Goal: Check status: Check status

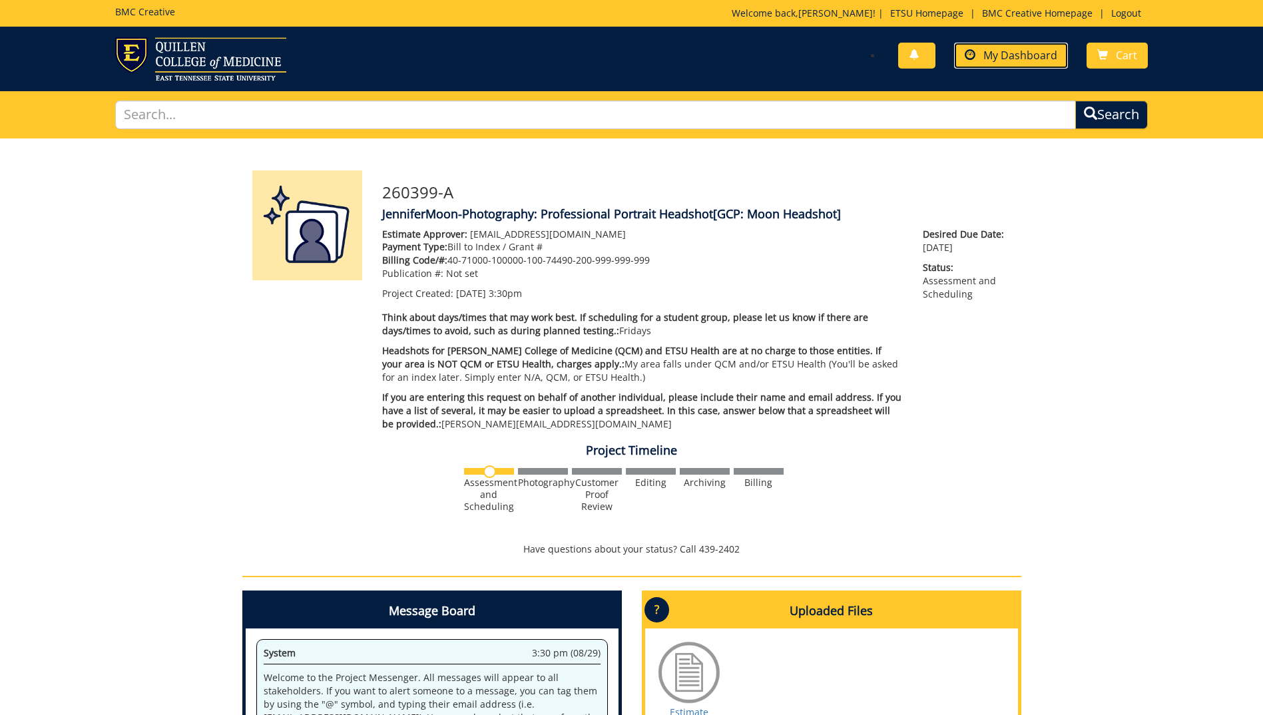
click at [1026, 54] on span "My Dashboard" at bounding box center [1020, 55] width 74 height 15
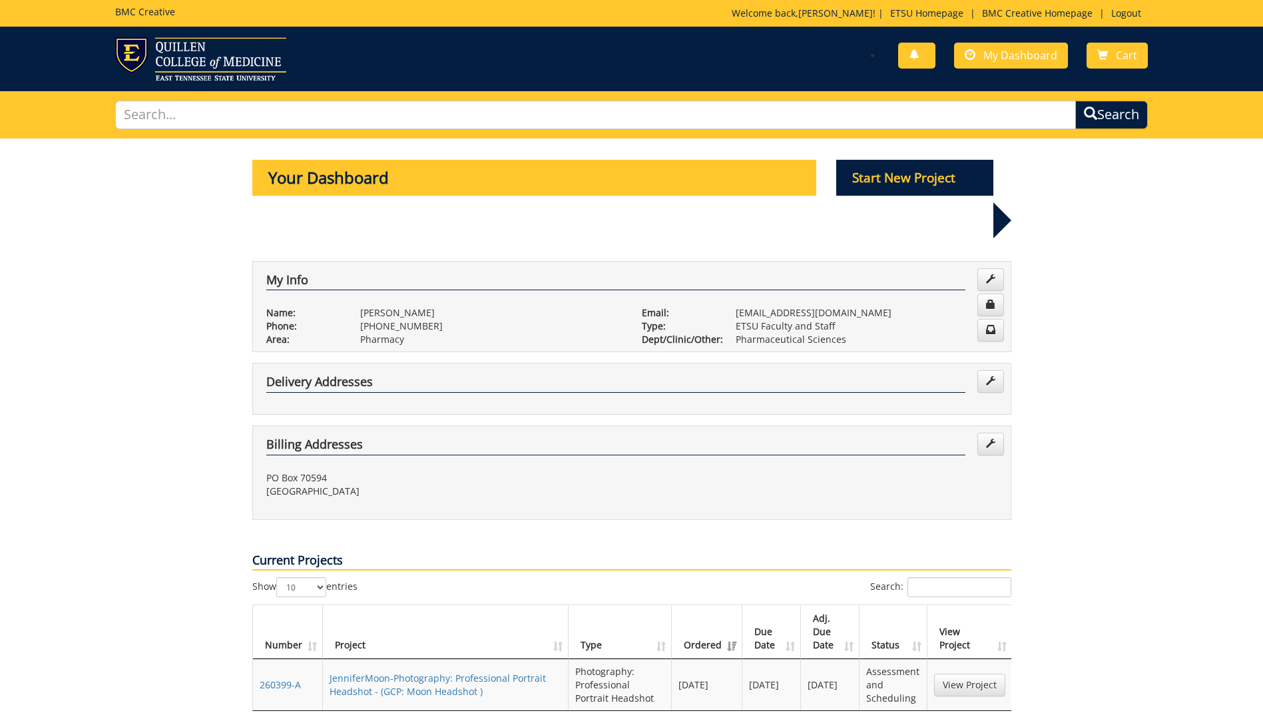
scroll to position [67, 0]
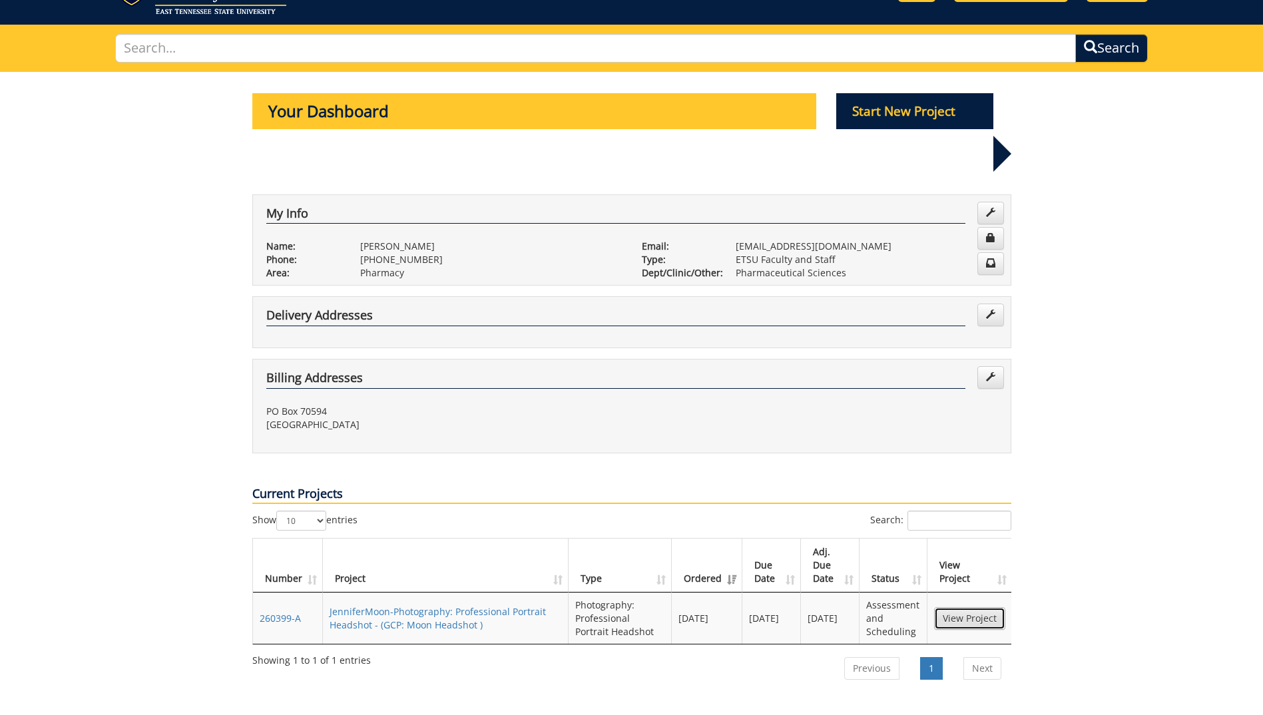
click at [961, 607] on link "View Project" at bounding box center [969, 618] width 71 height 23
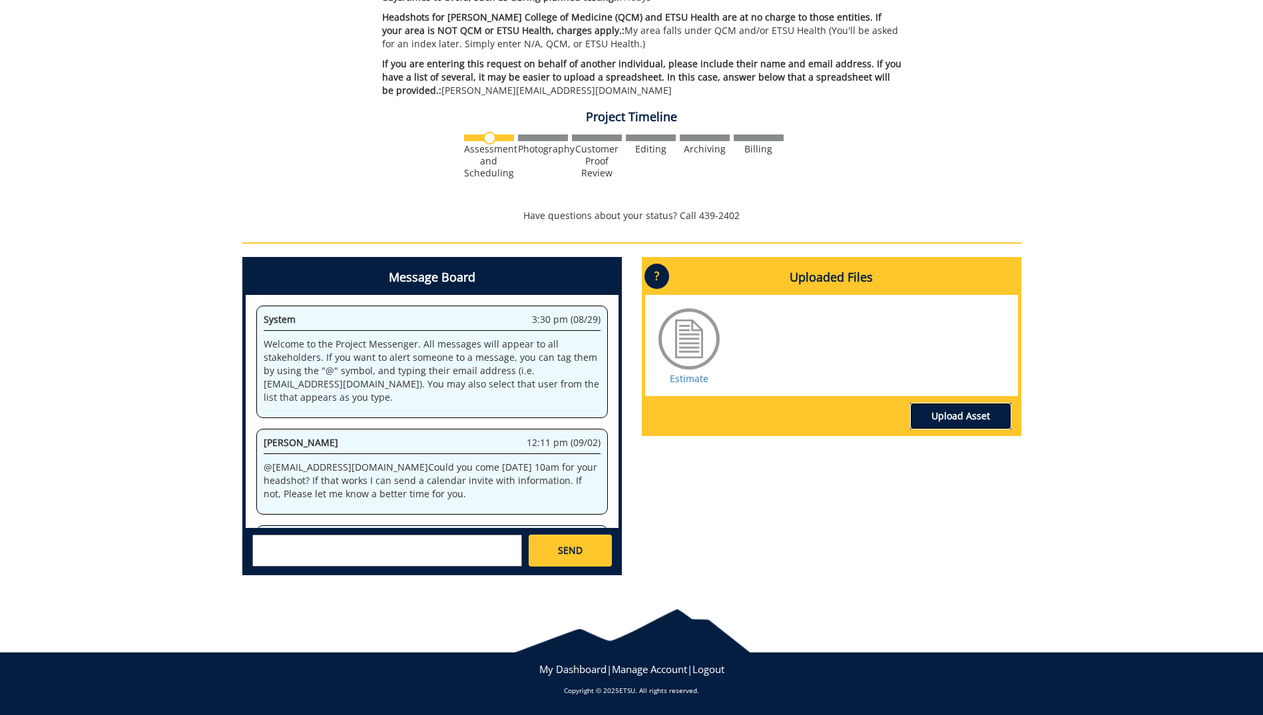
click at [968, 425] on link "Upload Asset" at bounding box center [960, 416] width 101 height 27
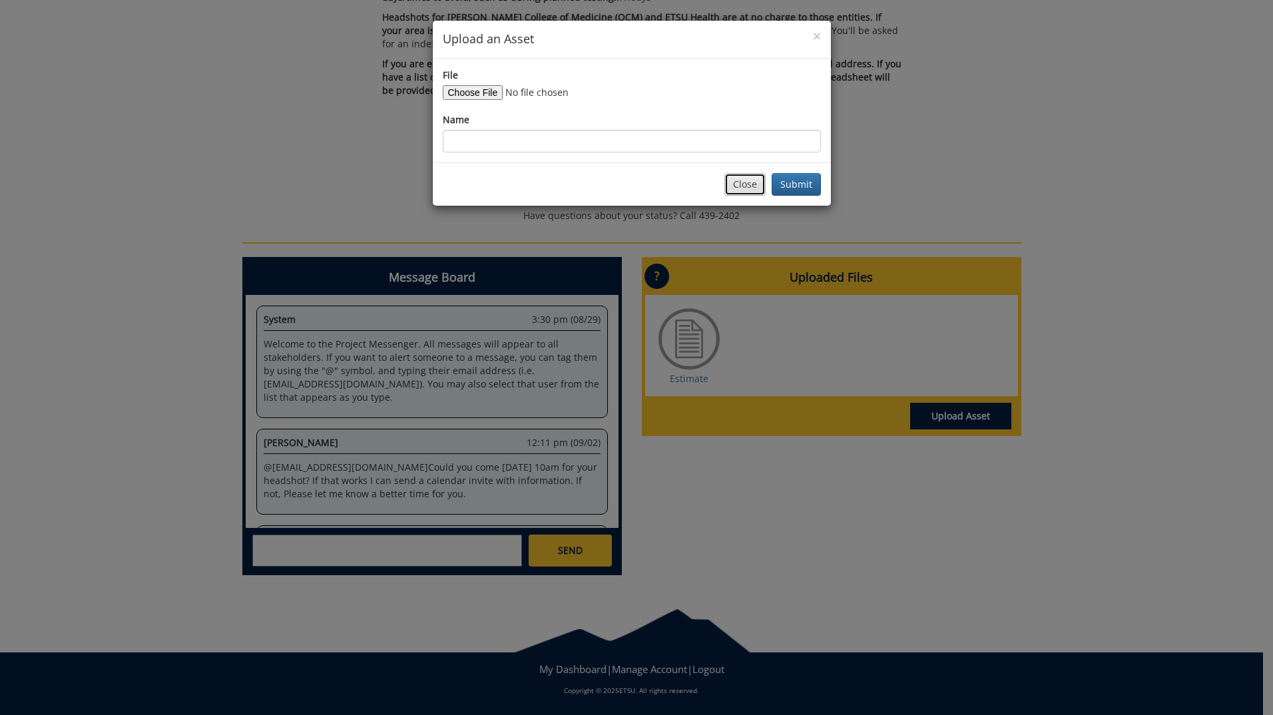
click at [755, 190] on button "Close" at bounding box center [744, 184] width 41 height 23
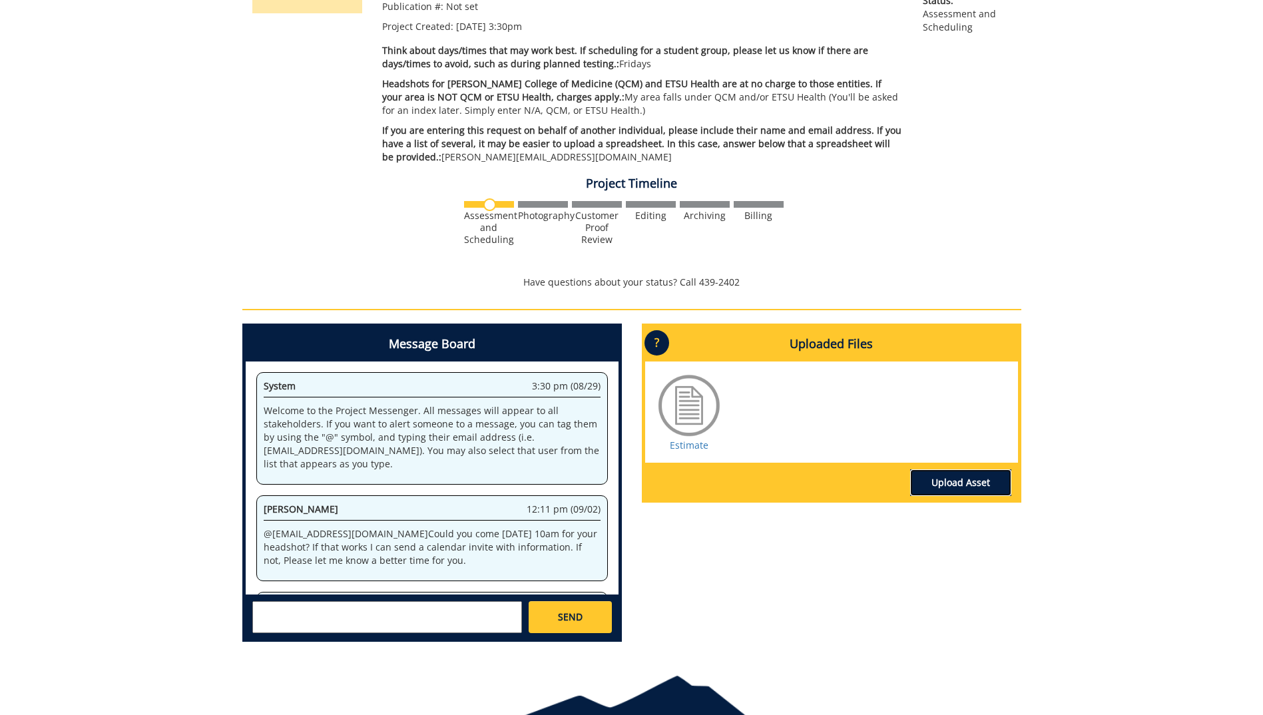
scroll to position [333, 0]
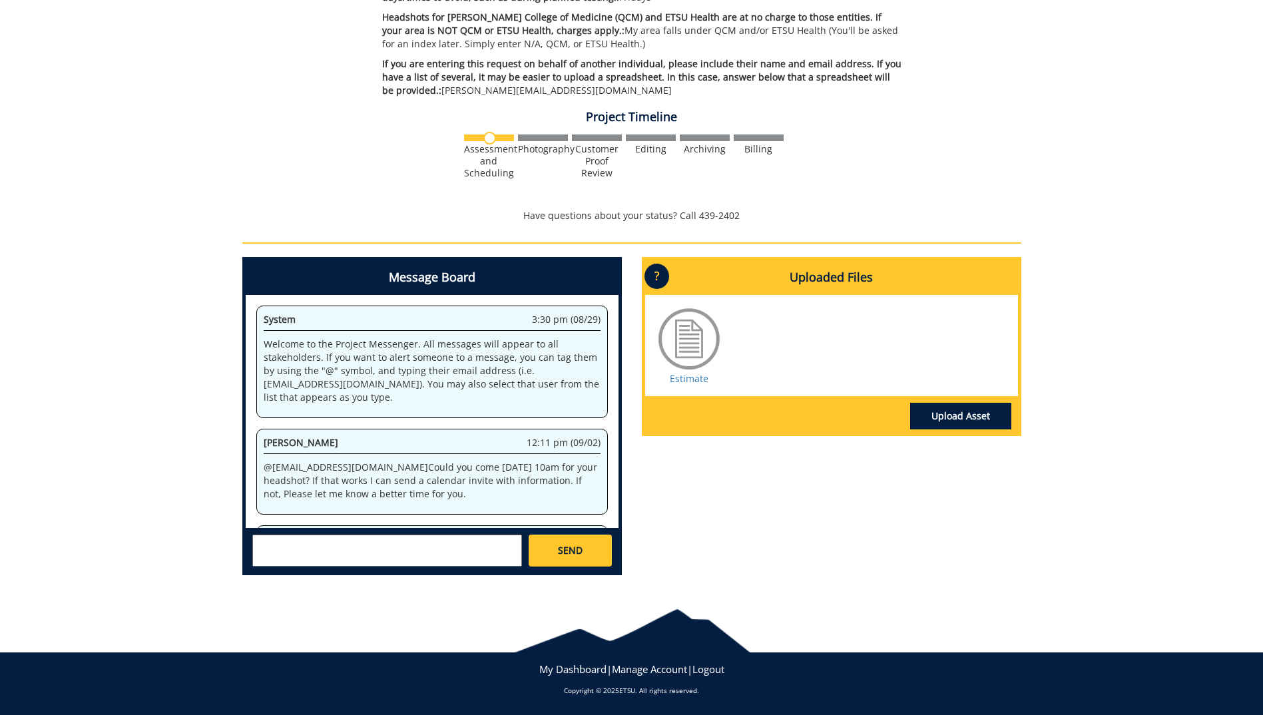
click at [691, 341] on div at bounding box center [689, 339] width 67 height 67
click at [684, 383] on link "Estimate" at bounding box center [689, 378] width 39 height 13
click at [598, 672] on link "My Dashboard" at bounding box center [572, 668] width 67 height 13
